Goal: Information Seeking & Learning: Compare options

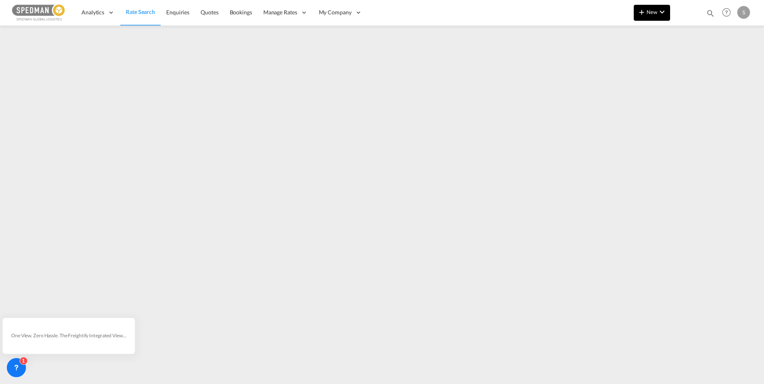
click at [653, 10] on span "New" at bounding box center [652, 12] width 30 height 6
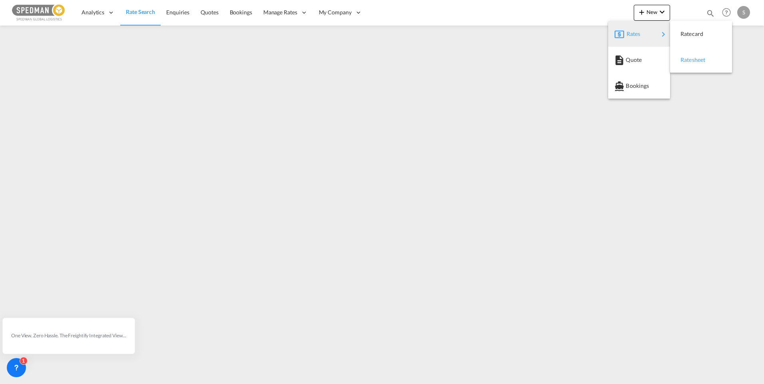
click at [688, 61] on span "Ratesheet" at bounding box center [684, 60] width 9 height 16
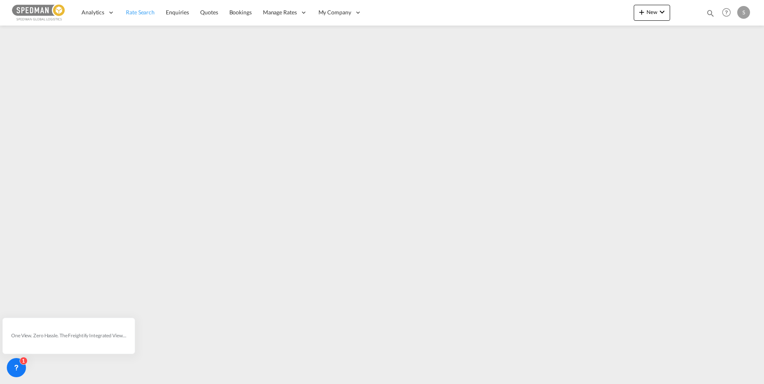
click at [133, 16] on span "Rate Search" at bounding box center [140, 12] width 29 height 7
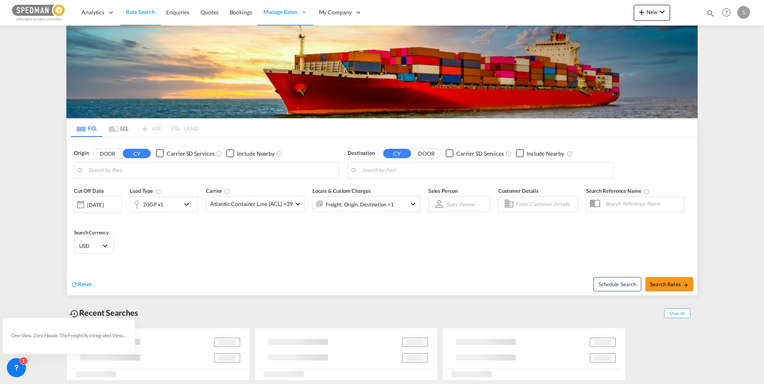
type input "Gothenburg (Goteborg), SEGOT"
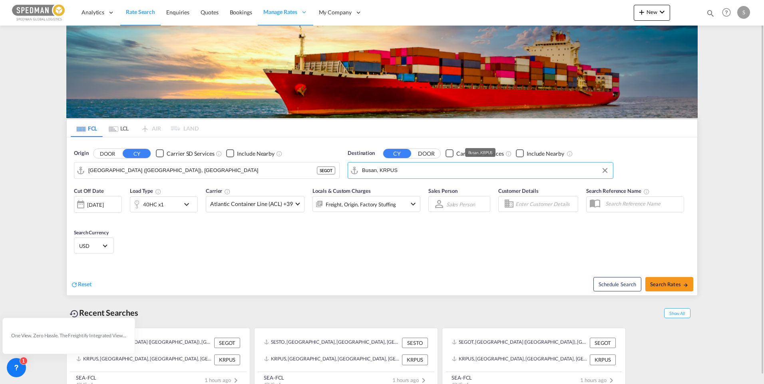
click at [417, 174] on input "Busan, KRPUS" at bounding box center [485, 171] width 247 height 12
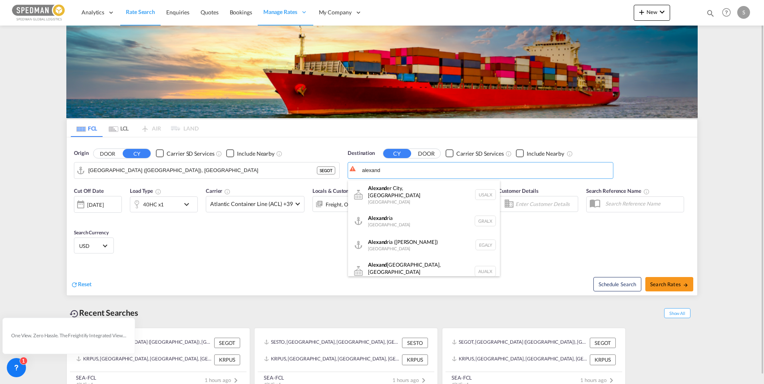
click at [399, 240] on div "Alexand ria (El Iskandariya) Egypt EGALY" at bounding box center [424, 245] width 152 height 24
type input "Alexandria (El Iskandariya), EGALY"
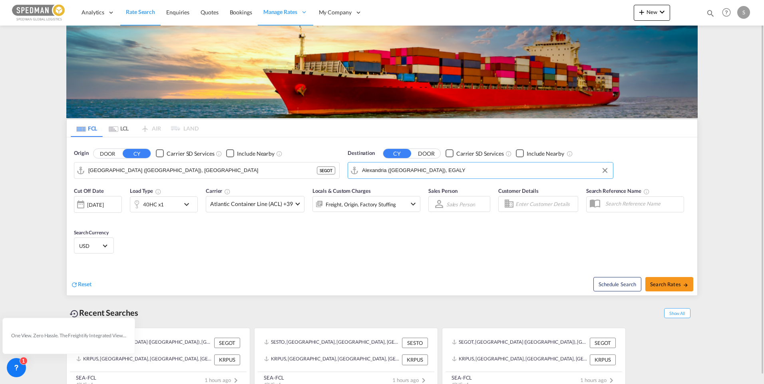
click at [185, 203] on md-icon "icon-chevron-down" at bounding box center [189, 205] width 14 height 10
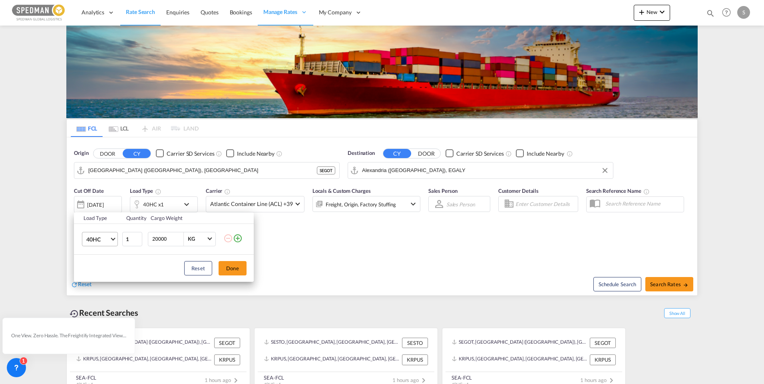
click at [114, 240] on md-select-value "40HC" at bounding box center [101, 239] width 32 height 14
click at [107, 202] on md-option "20GP" at bounding box center [107, 200] width 54 height 19
click at [226, 272] on button "Done" at bounding box center [232, 268] width 28 height 14
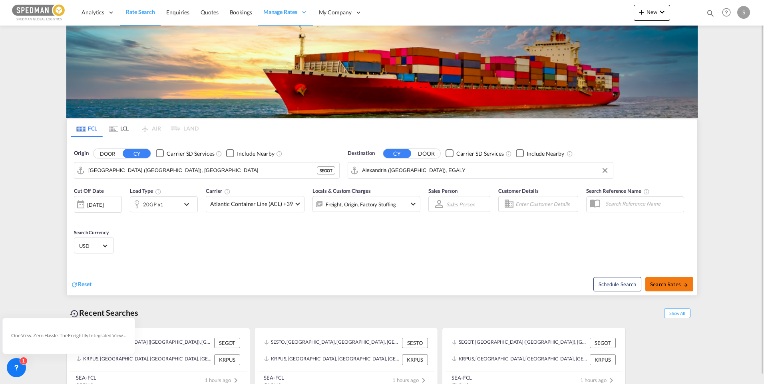
click at [662, 286] on span "Search Rates" at bounding box center [669, 284] width 38 height 6
type input "SEGOT to EGALY / 15 Oct 2025"
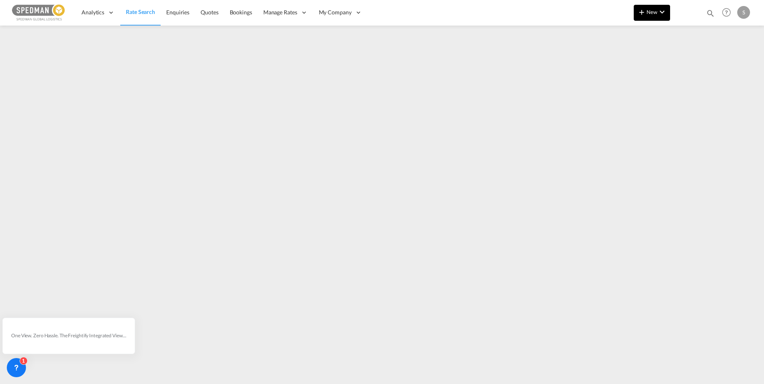
click at [659, 14] on md-icon "icon-chevron-down" at bounding box center [662, 12] width 10 height 10
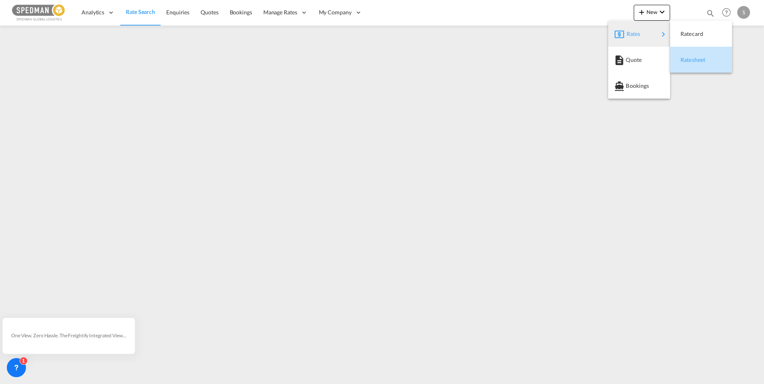
click at [682, 56] on span "Ratesheet" at bounding box center [684, 60] width 9 height 16
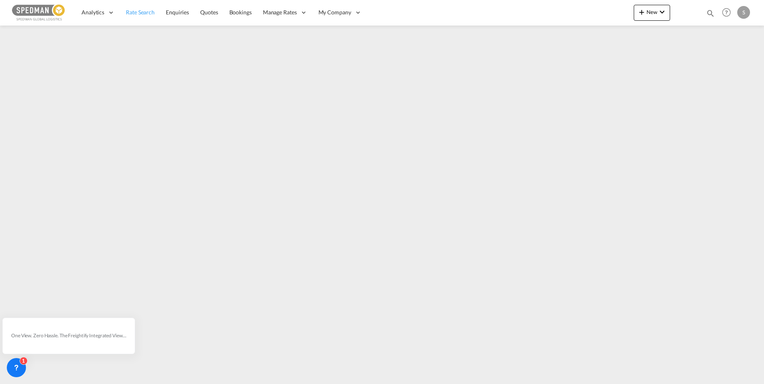
click at [130, 14] on span "Rate Search" at bounding box center [140, 12] width 29 height 7
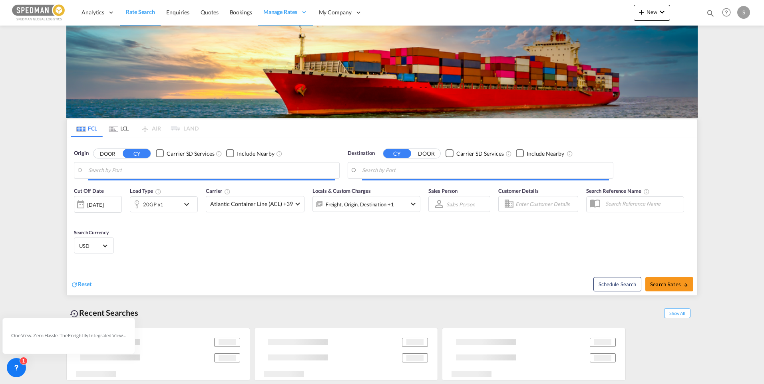
type input "Stockholm, SESTO"
type input "Gwangyang, KRKAN"
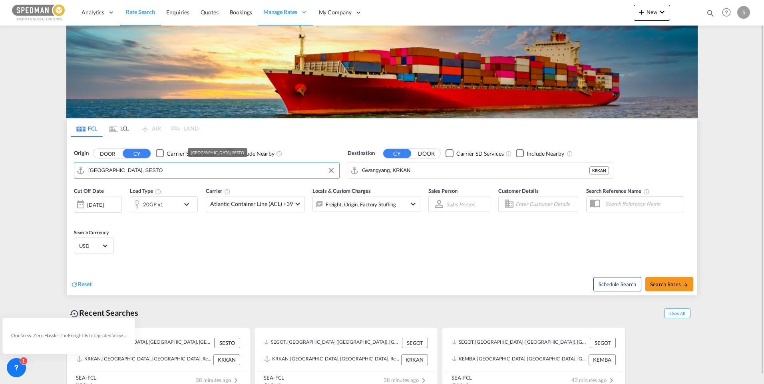
click at [167, 176] on input "Stockholm, SESTO" at bounding box center [211, 171] width 247 height 12
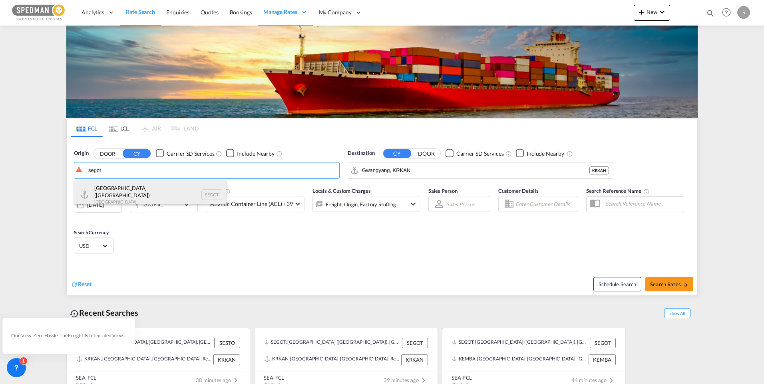
click at [161, 196] on div "Gothenburg (Goteborg) Sweden SEGOT" at bounding box center [150, 195] width 152 height 29
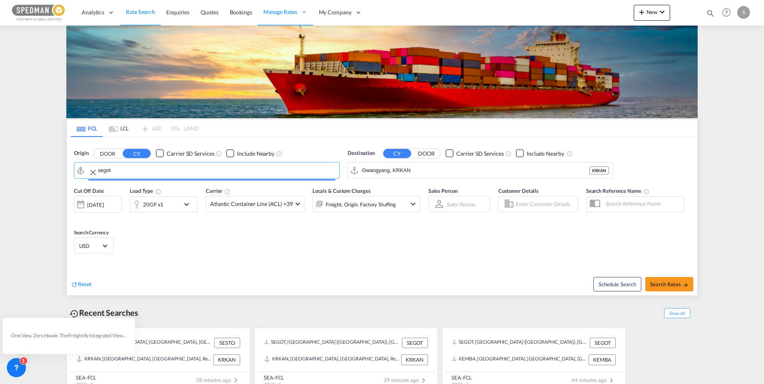
type input "Gothenburg (Goteborg), SEGOT"
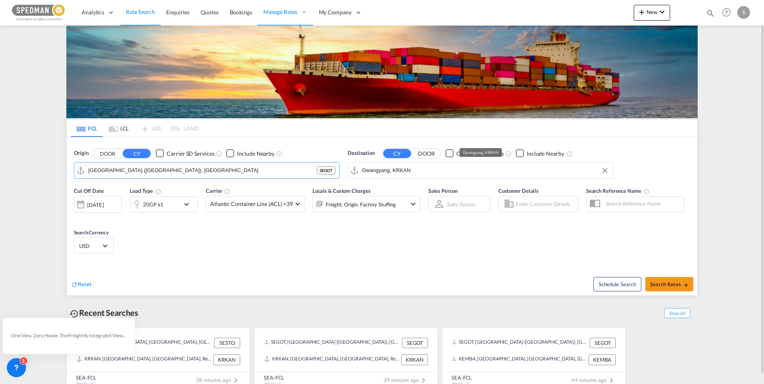
click at [444, 175] on input "Gwangyang, KRKAN" at bounding box center [485, 171] width 247 height 12
type input "h"
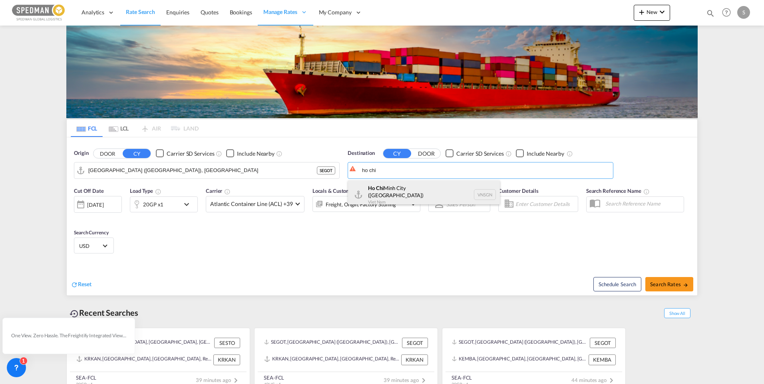
click at [400, 190] on div "Ho Chi Minh City (Saigon) Viet Nam VNSGN" at bounding box center [424, 195] width 152 height 29
type input "Ho Chi Minh City (Saigon), VNSGN"
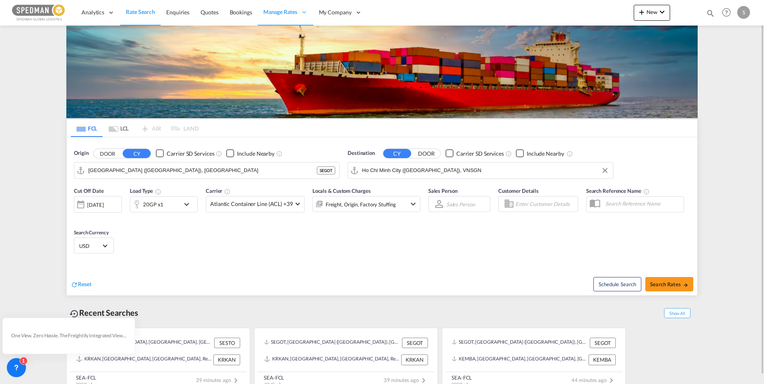
click at [193, 204] on md-icon "icon-chevron-down" at bounding box center [189, 205] width 14 height 10
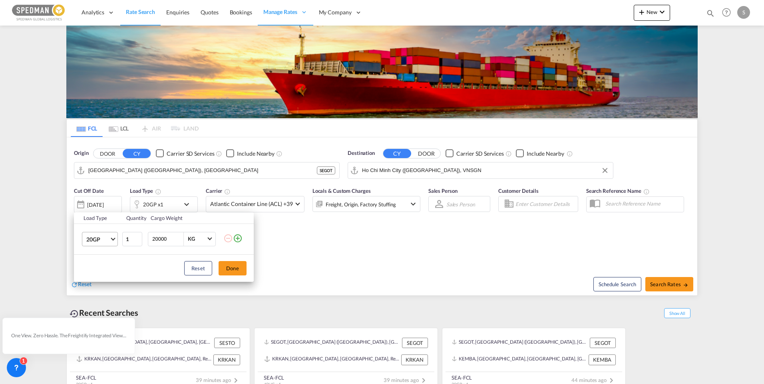
click at [114, 242] on md-select-value "20GP" at bounding box center [101, 239] width 32 height 14
click at [104, 279] on md-option "40HC" at bounding box center [107, 277] width 54 height 19
click at [232, 271] on button "Done" at bounding box center [232, 268] width 28 height 14
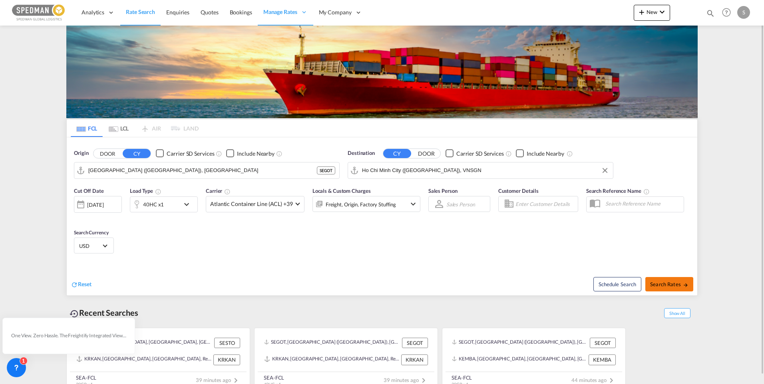
click at [668, 282] on span "Search Rates" at bounding box center [669, 284] width 38 height 6
type input "SEGOT to VNSGN / 15 Oct 2025"
